Goal: Communication & Community: Ask a question

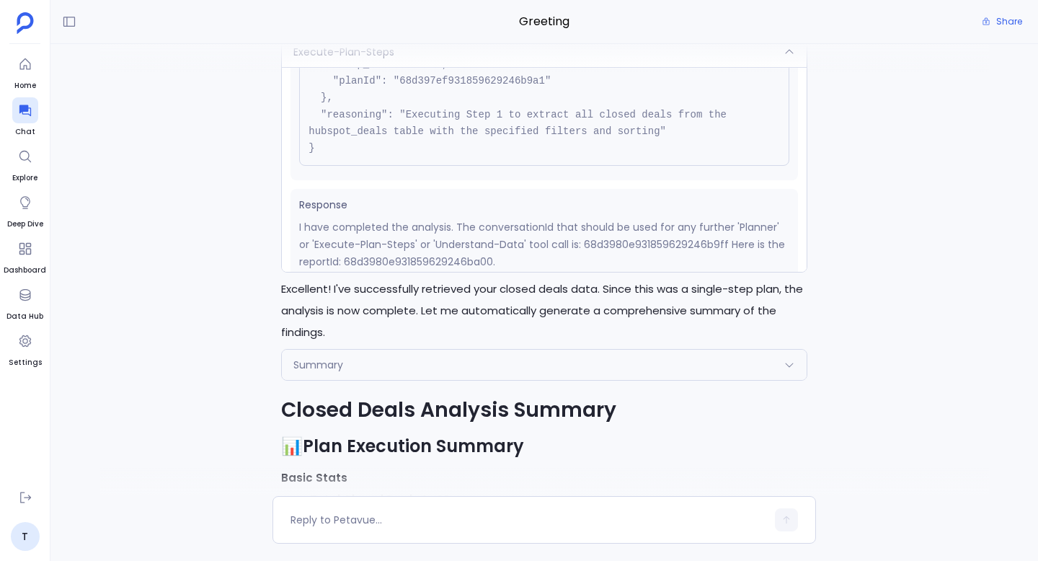
scroll to position [-961, 0]
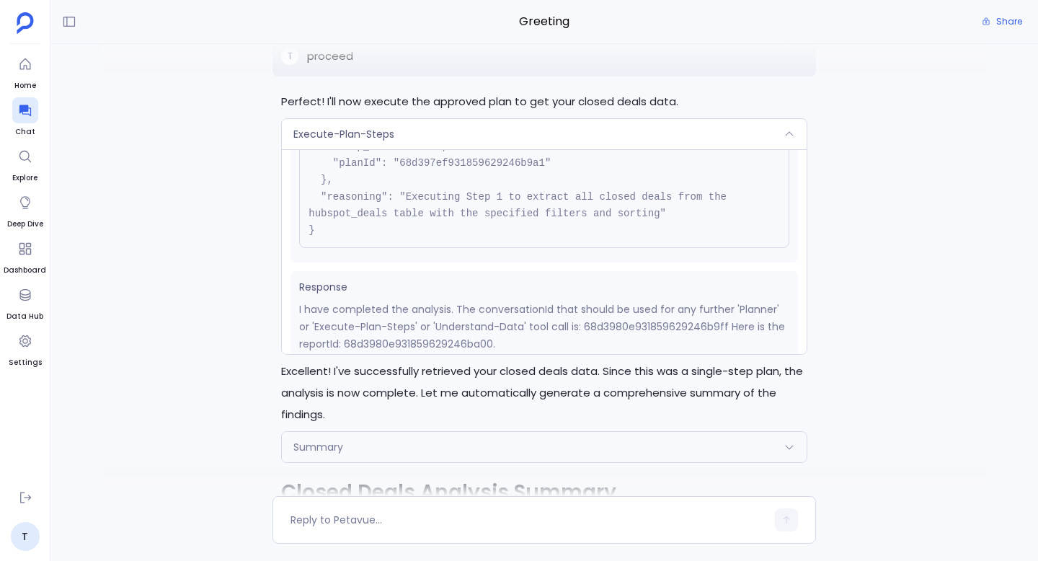
click at [456, 343] on p "I have completed the analysis. The conversationId that should be used for any f…" at bounding box center [544, 327] width 490 height 52
copy p "68d3980e931859629246ba00"
click at [29, 536] on link "T" at bounding box center [25, 536] width 29 height 29
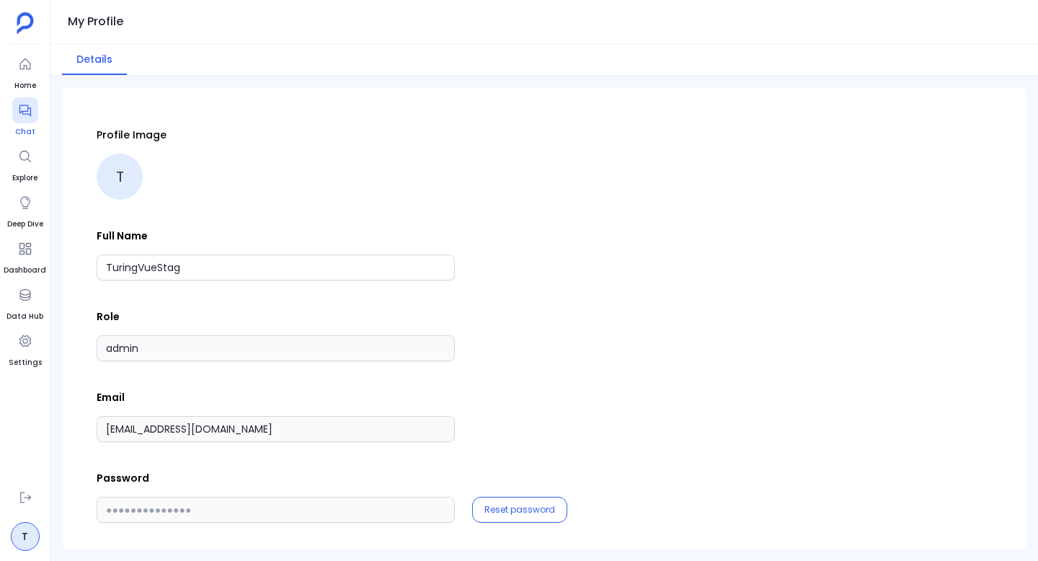
click at [28, 115] on icon at bounding box center [25, 110] width 14 height 14
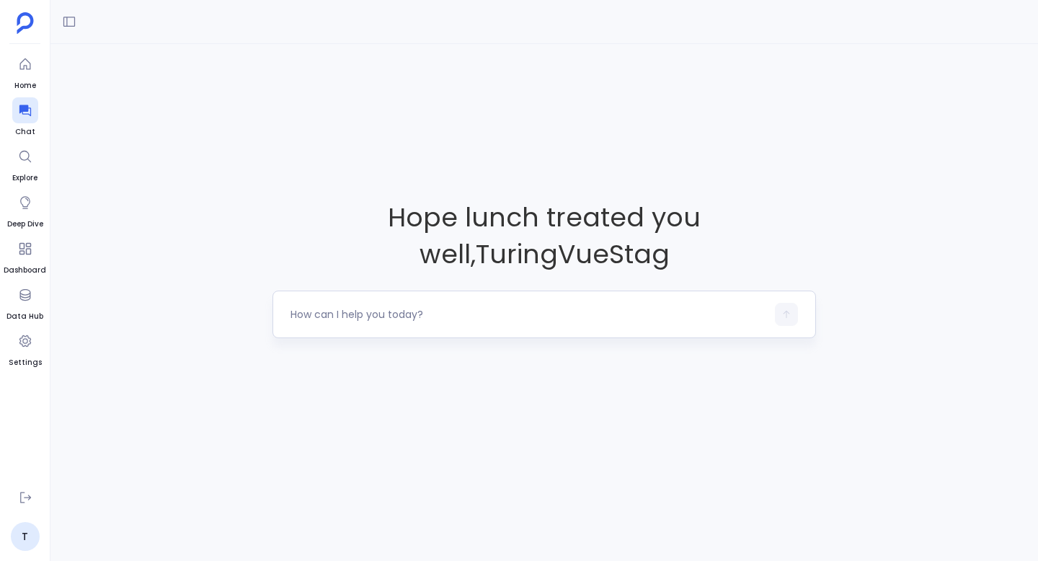
click at [416, 322] on div at bounding box center [529, 314] width 476 height 23
click at [568, 166] on div "Hope lunch treated you well , TuringVueStag" at bounding box center [544, 268] width 988 height 448
click at [390, 322] on div at bounding box center [529, 314] width 476 height 23
click at [435, 314] on textarea at bounding box center [529, 314] width 476 height 14
type textarea "get me"
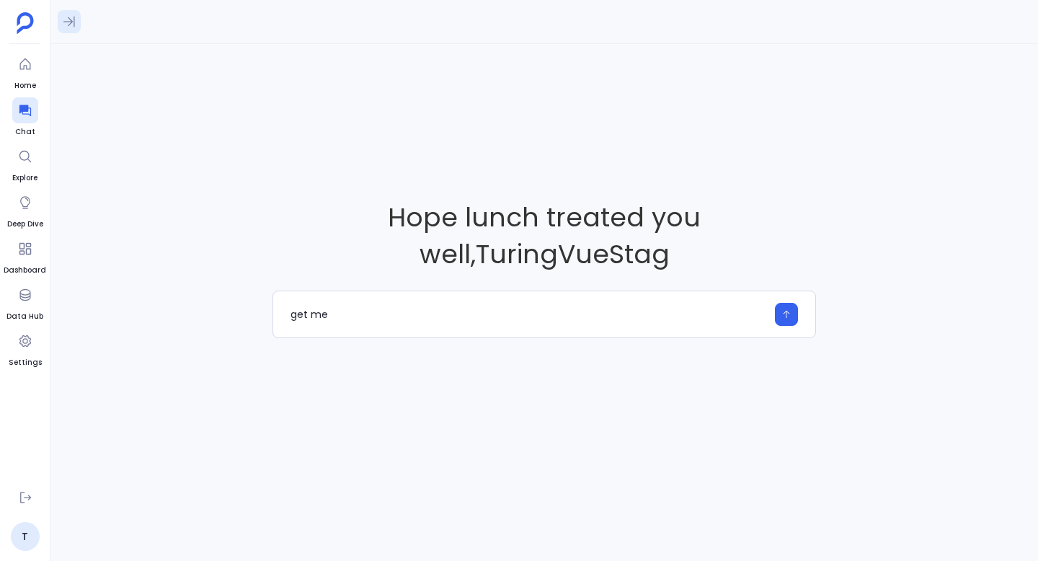
click at [71, 28] on icon at bounding box center [69, 21] width 14 height 14
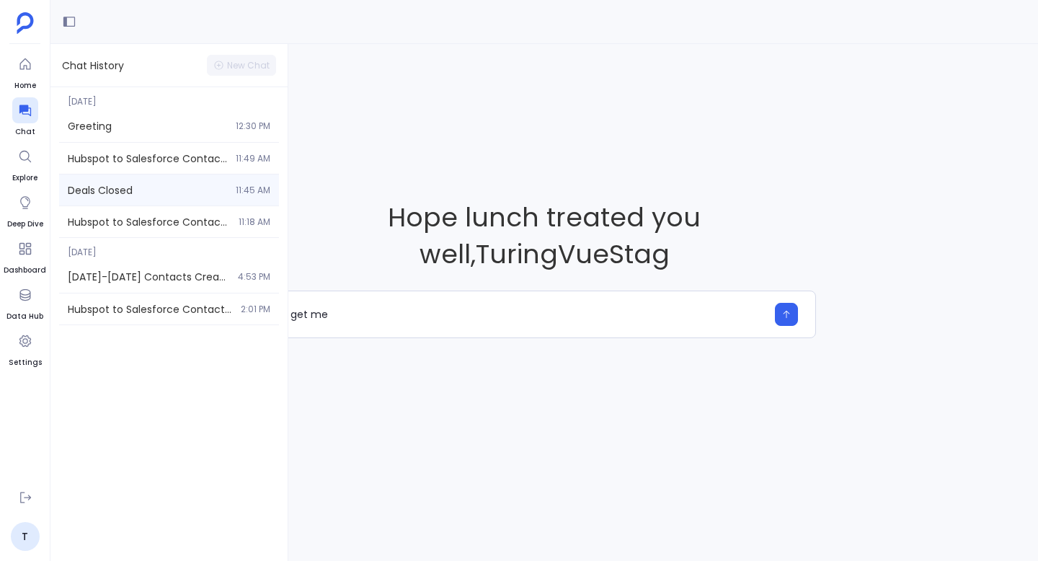
click at [144, 193] on span "Deals Closed" at bounding box center [147, 190] width 159 height 14
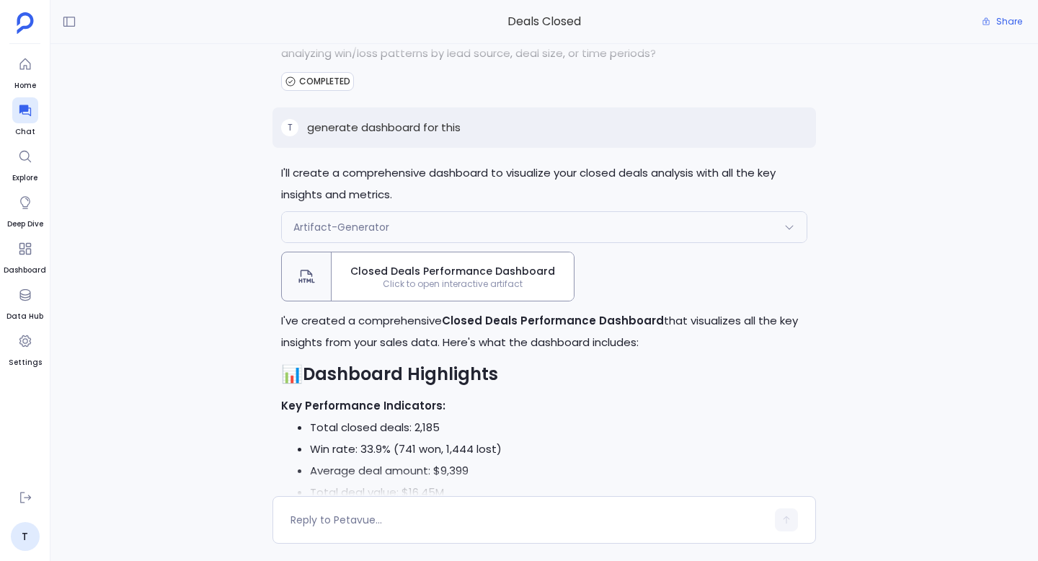
scroll to position [-714, 0]
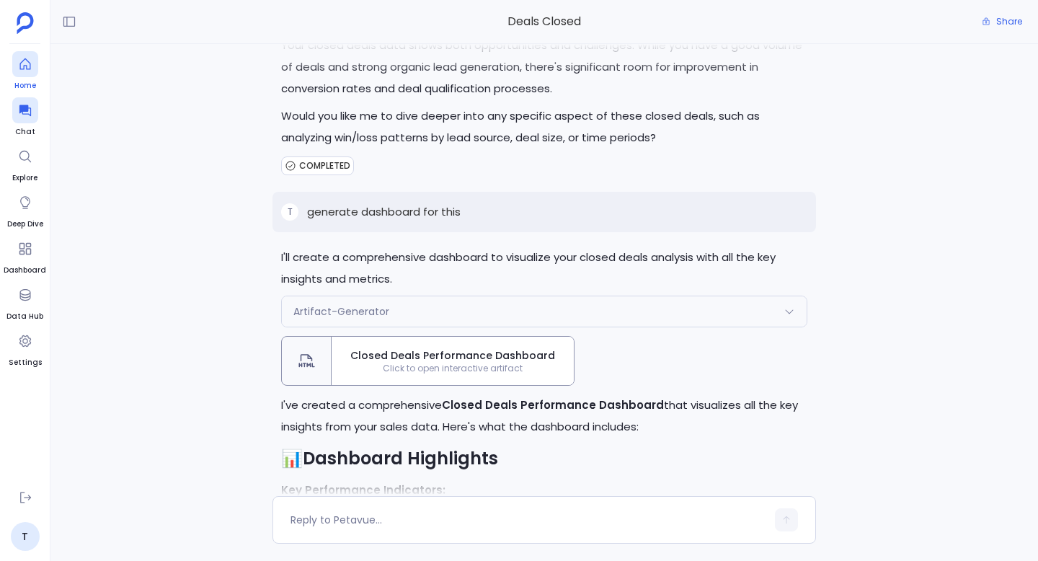
click at [12, 73] on div at bounding box center [25, 64] width 26 height 26
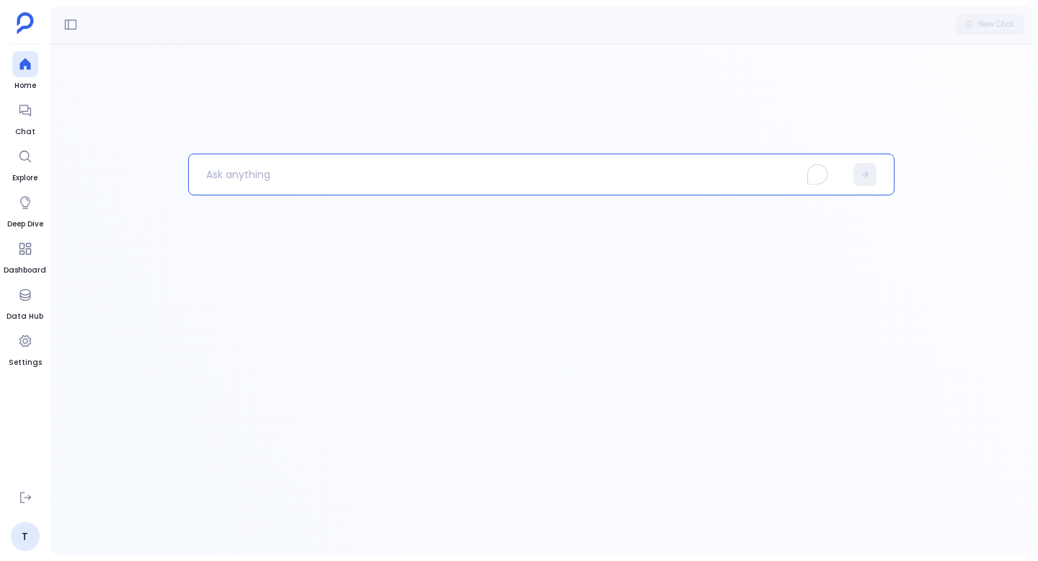
click at [347, 174] on p "To enrich screen reader interactions, please activate Accessibility in Grammarl…" at bounding box center [517, 174] width 657 height 37
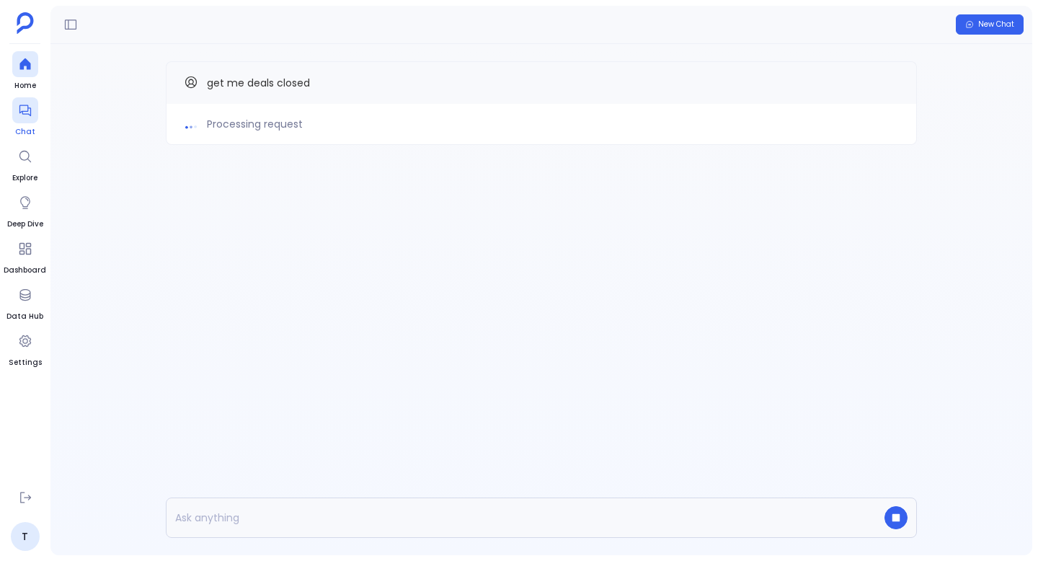
click at [19, 111] on icon at bounding box center [25, 111] width 12 height 12
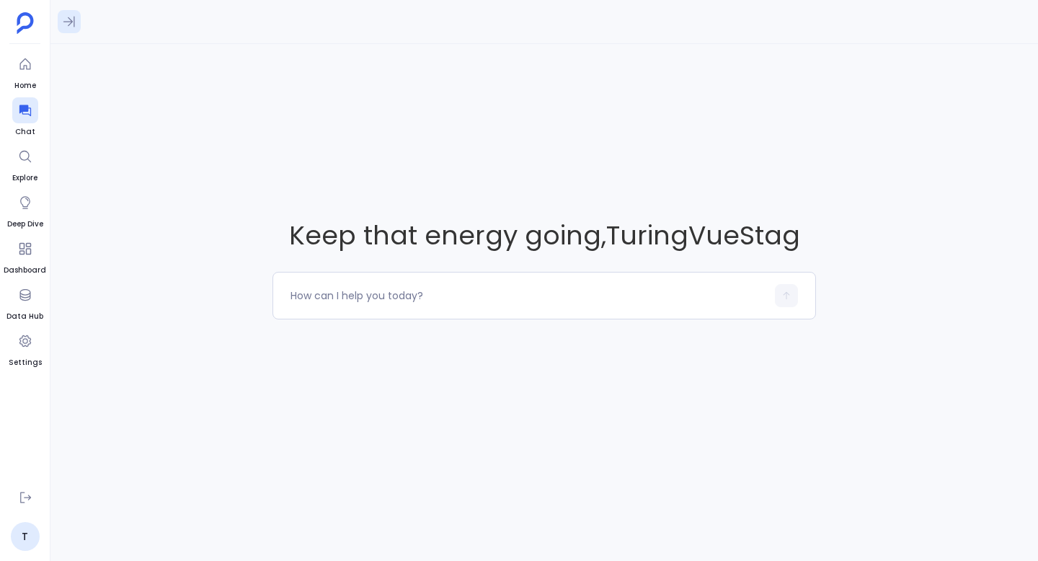
click at [71, 19] on icon at bounding box center [69, 21] width 14 height 14
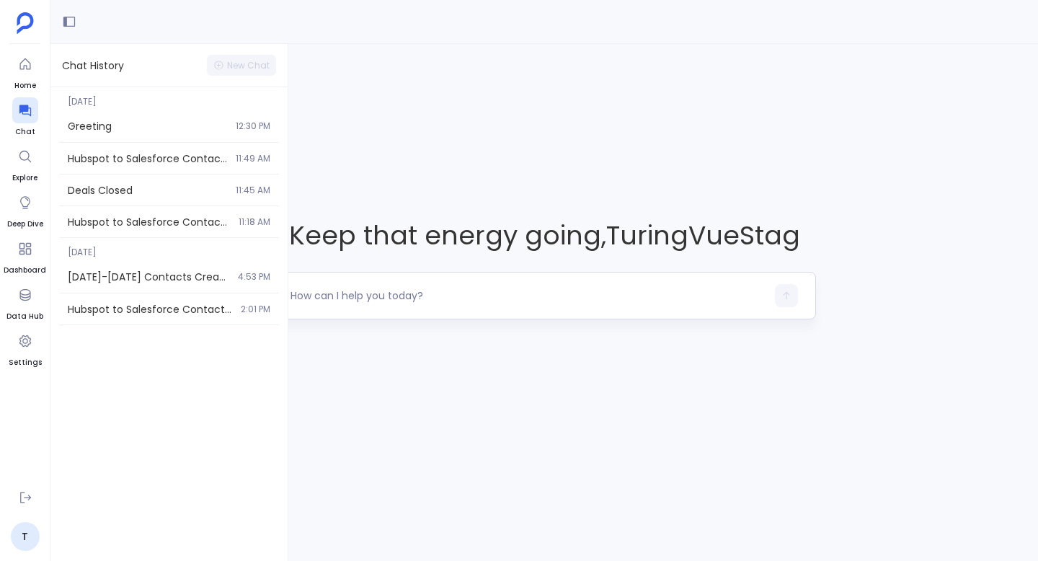
click at [371, 301] on textarea at bounding box center [529, 295] width 476 height 14
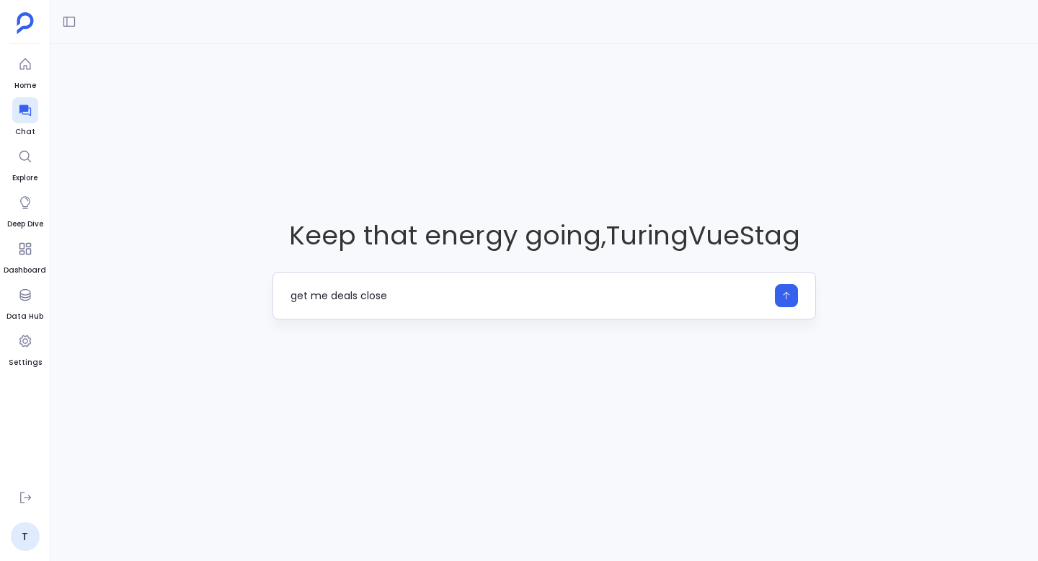
type textarea "get me deals closed"
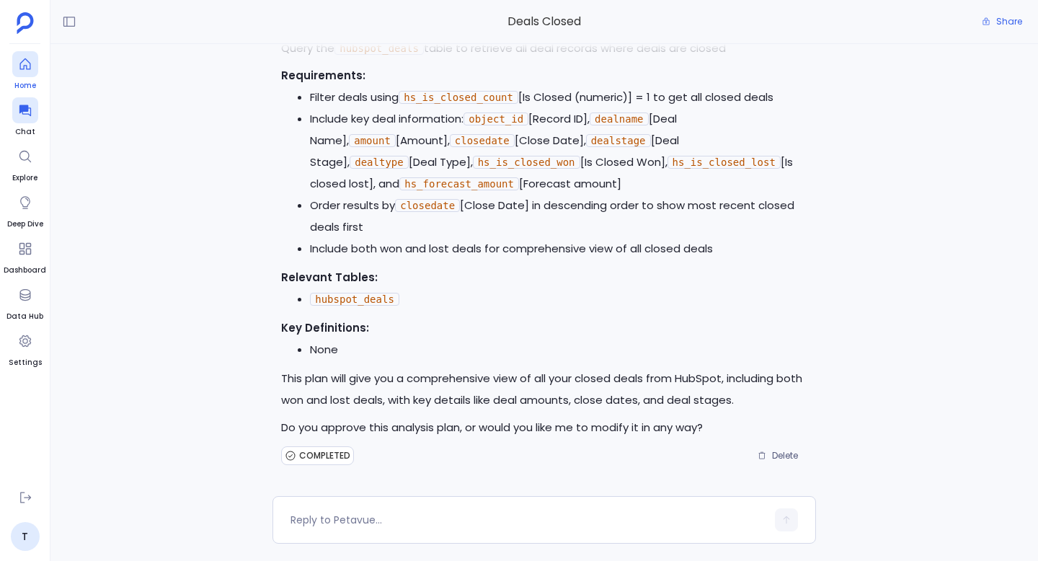
click at [19, 73] on div at bounding box center [25, 64] width 26 height 26
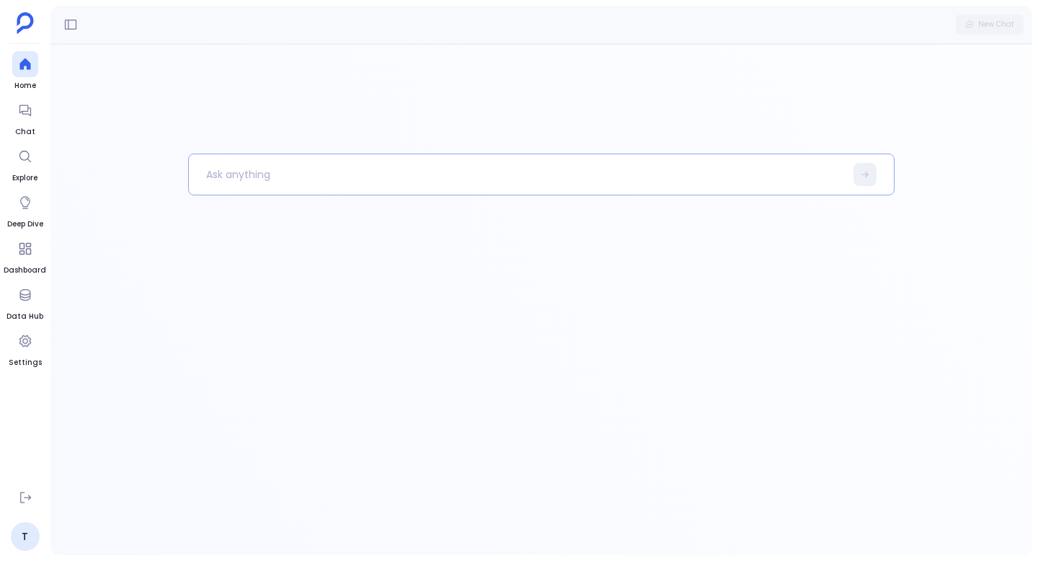
click at [401, 164] on p at bounding box center [517, 174] width 657 height 37
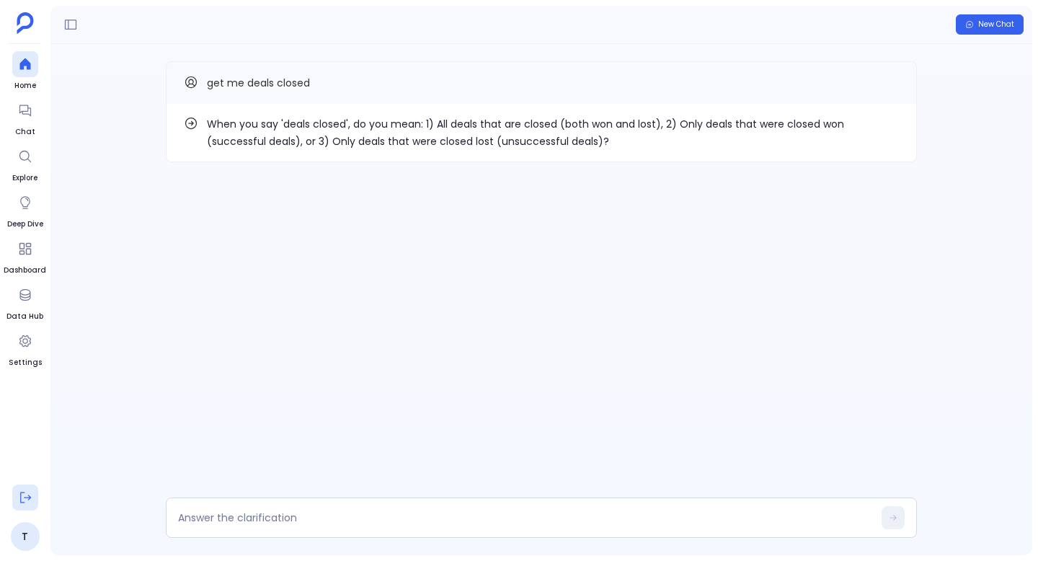
click at [21, 495] on icon at bounding box center [25, 497] width 14 height 14
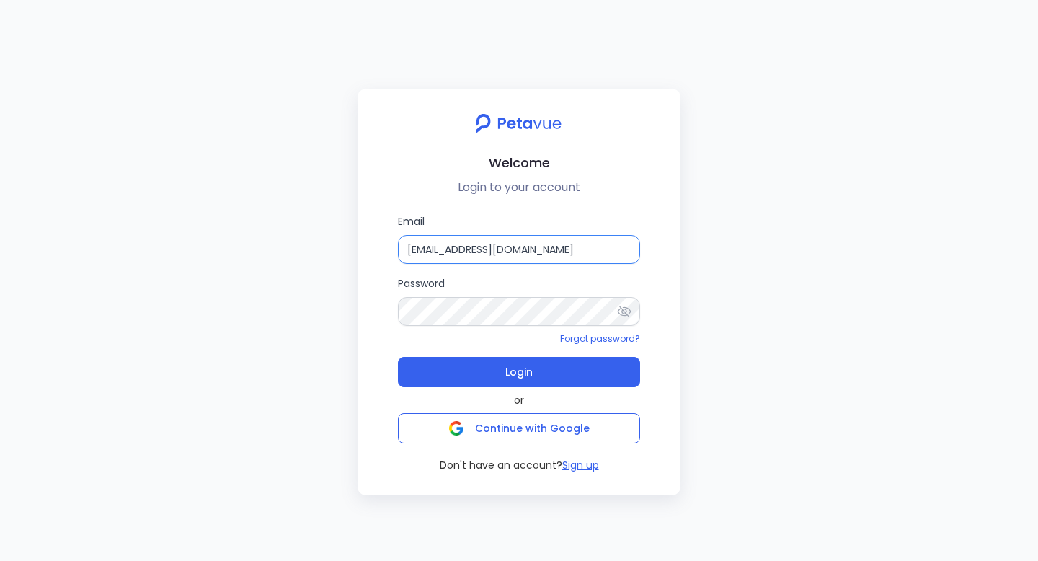
click at [487, 249] on input "[EMAIL_ADDRESS][DOMAIN_NAME]" at bounding box center [519, 249] width 242 height 29
type input "[EMAIL_ADDRESS][DOMAIN_NAME]"
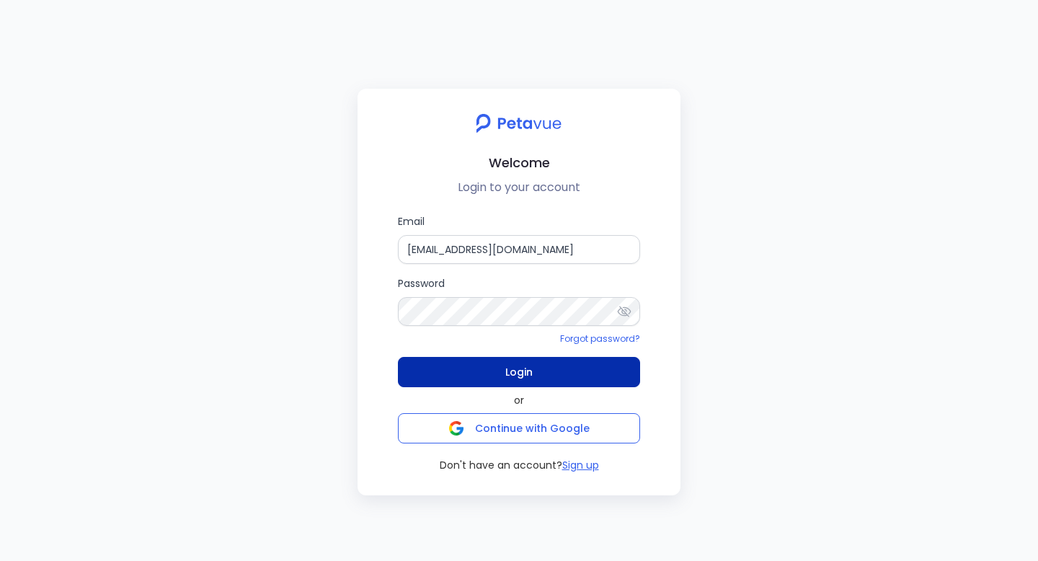
click at [545, 378] on button "Login" at bounding box center [519, 372] width 242 height 30
